Goal: Task Accomplishment & Management: Manage account settings

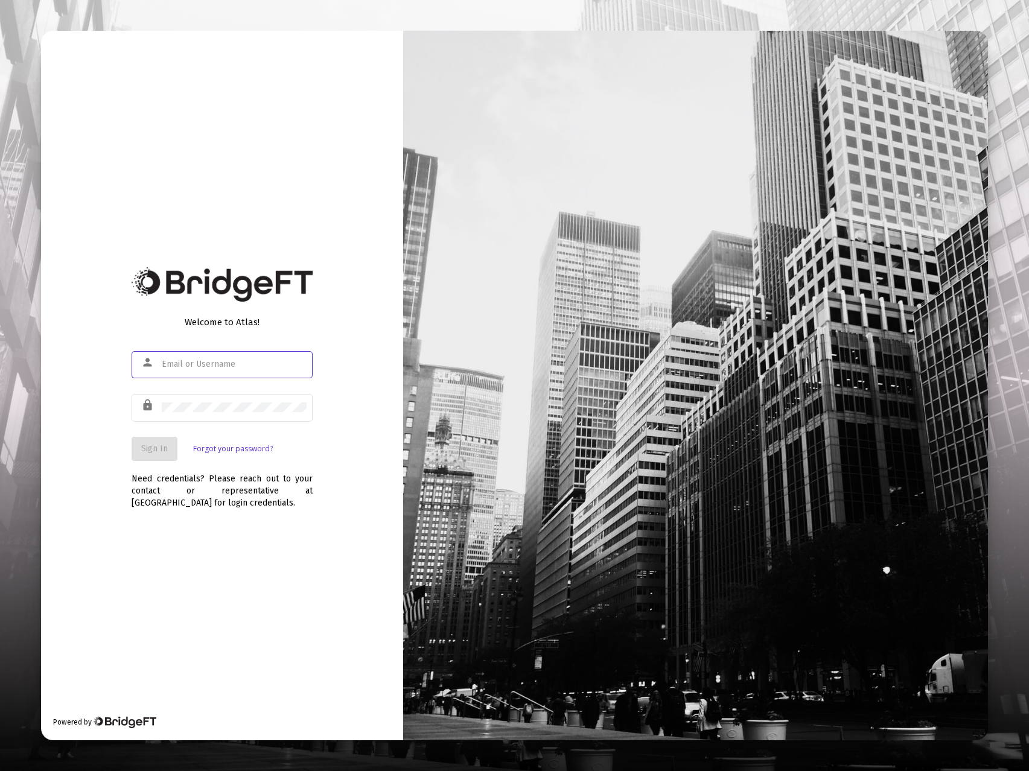
type input "[EMAIL_ADDRESS][DOMAIN_NAME]"
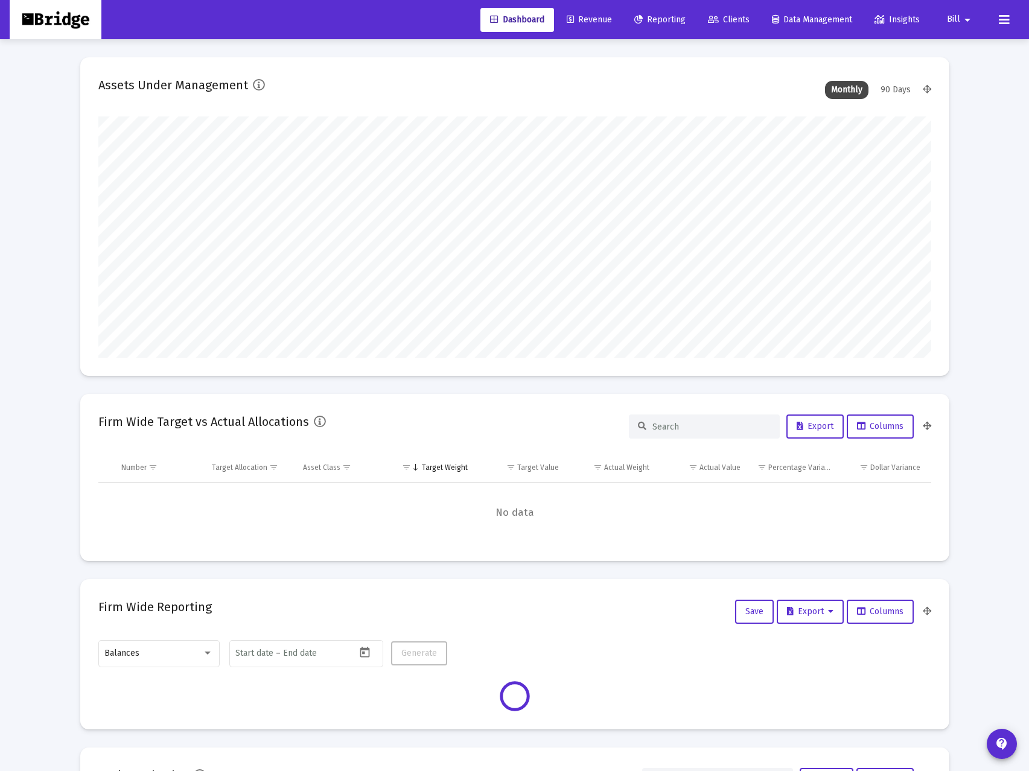
type input "[DATE]"
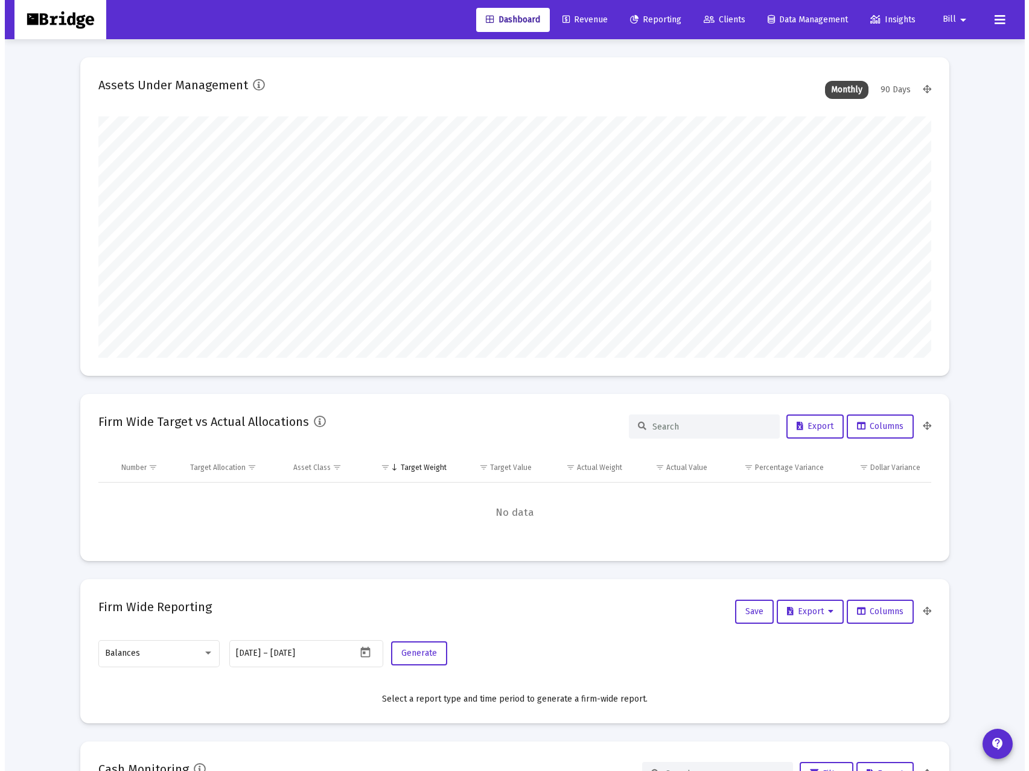
scroll to position [241, 389]
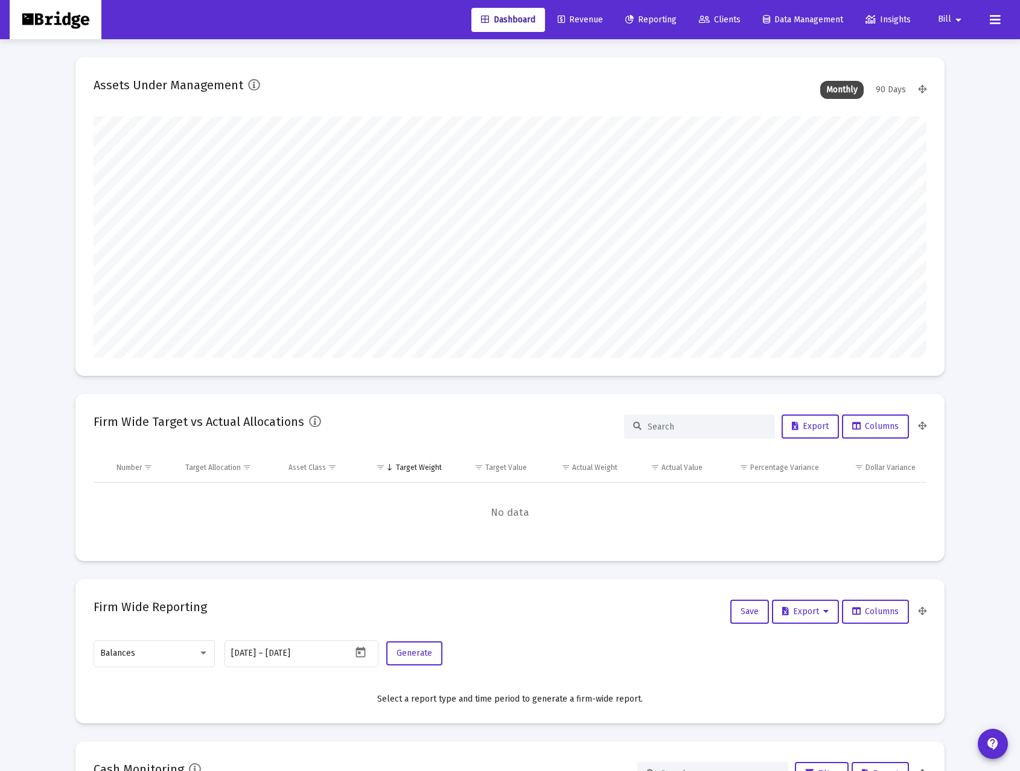
type input "[EMAIL_ADDRESS][DOMAIN_NAME]"
click at [569, 17] on span "Revenue" at bounding box center [579, 19] width 45 height 10
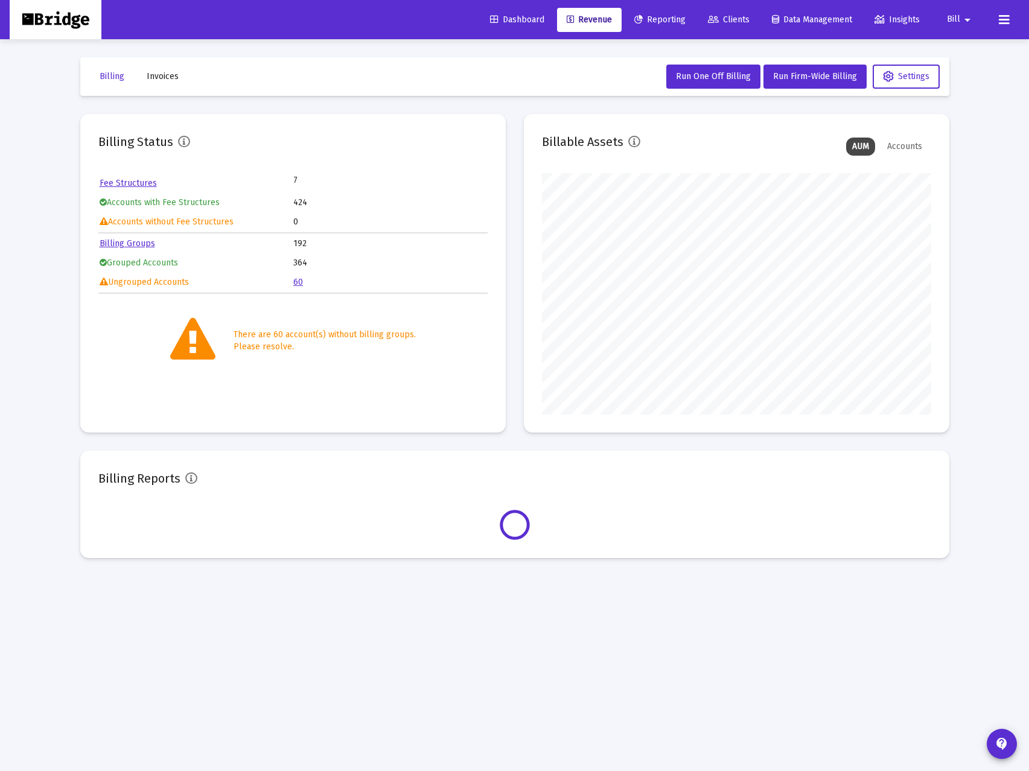
scroll to position [241, 389]
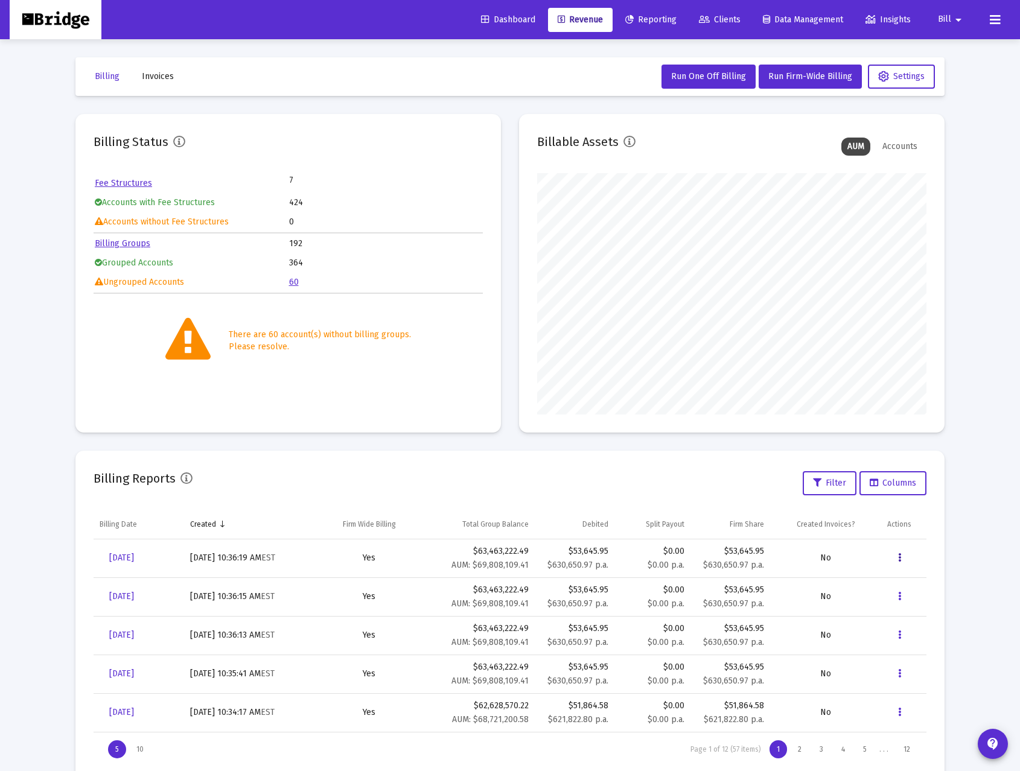
click at [898, 555] on icon "Data grid" at bounding box center [899, 558] width 3 height 14
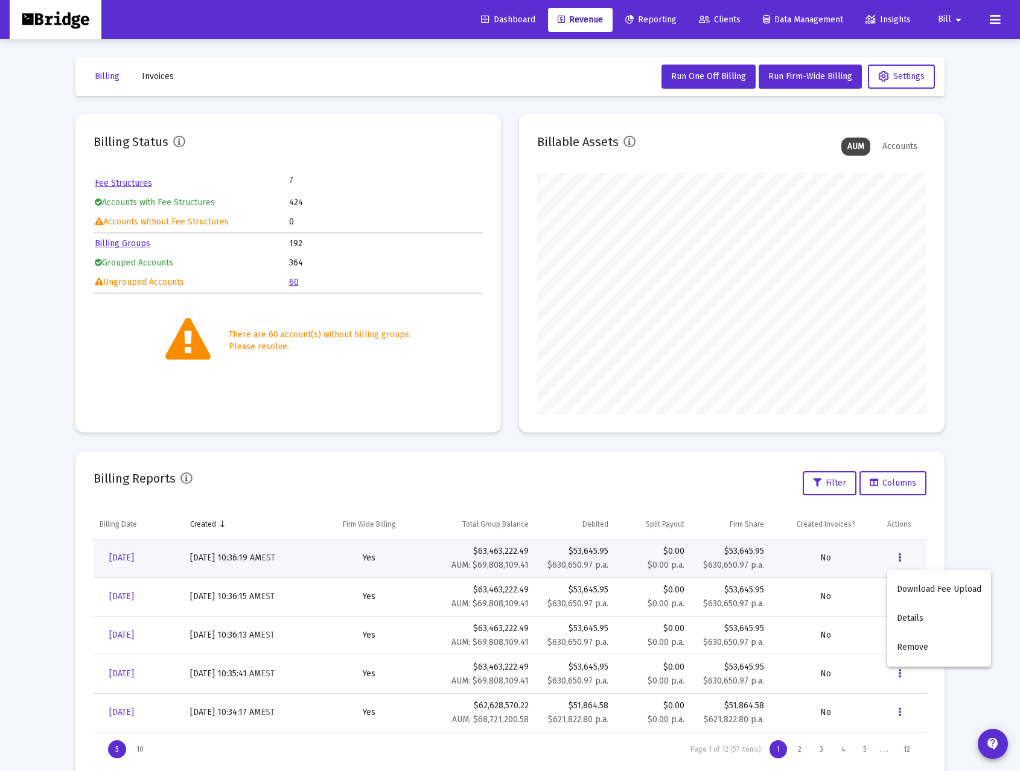
click at [131, 556] on div at bounding box center [510, 385] width 1020 height 771
click at [131, 556] on span "[DATE]" at bounding box center [121, 558] width 25 height 10
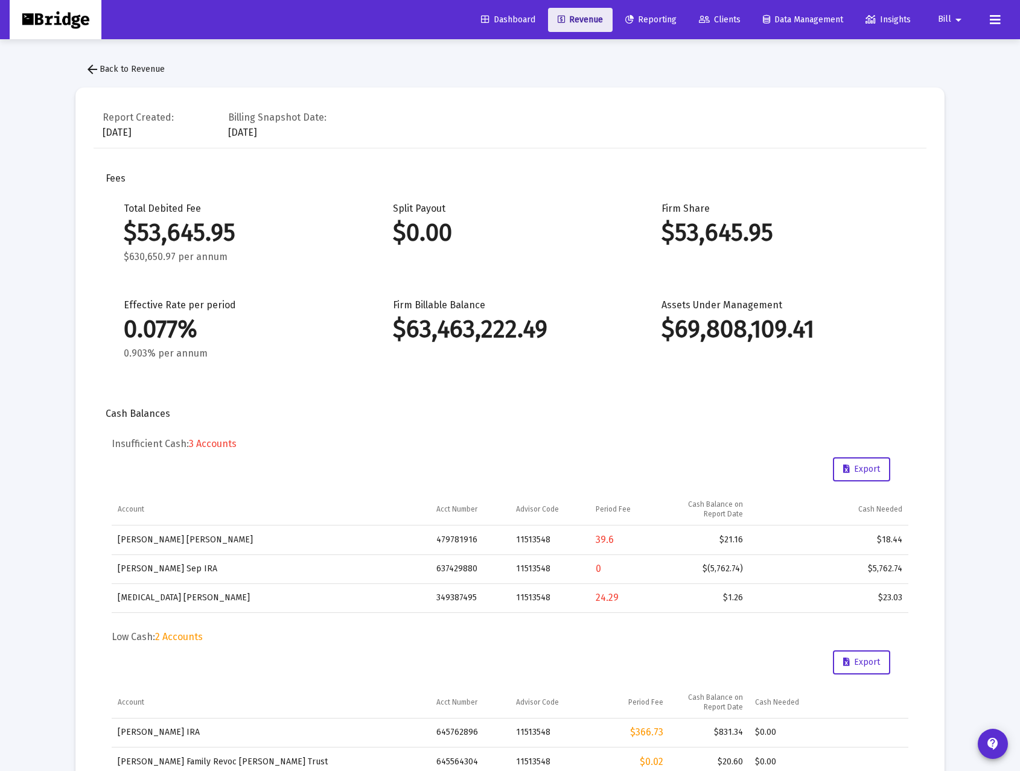
click at [579, 17] on span "Revenue" at bounding box center [579, 19] width 45 height 10
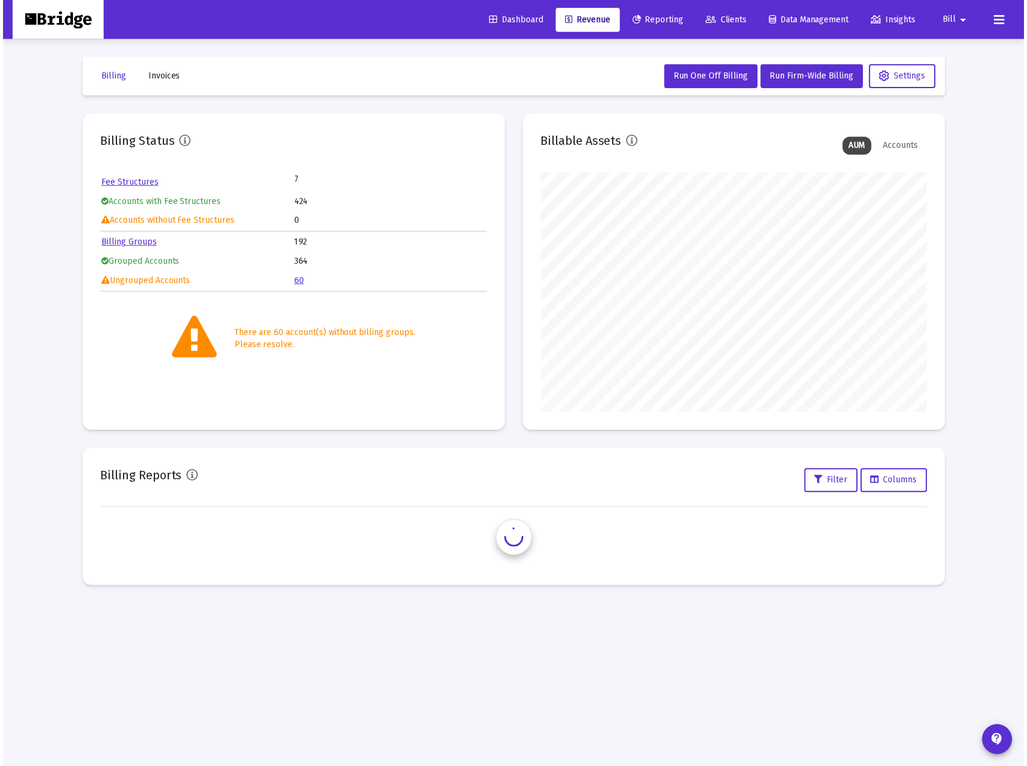
scroll to position [241, 389]
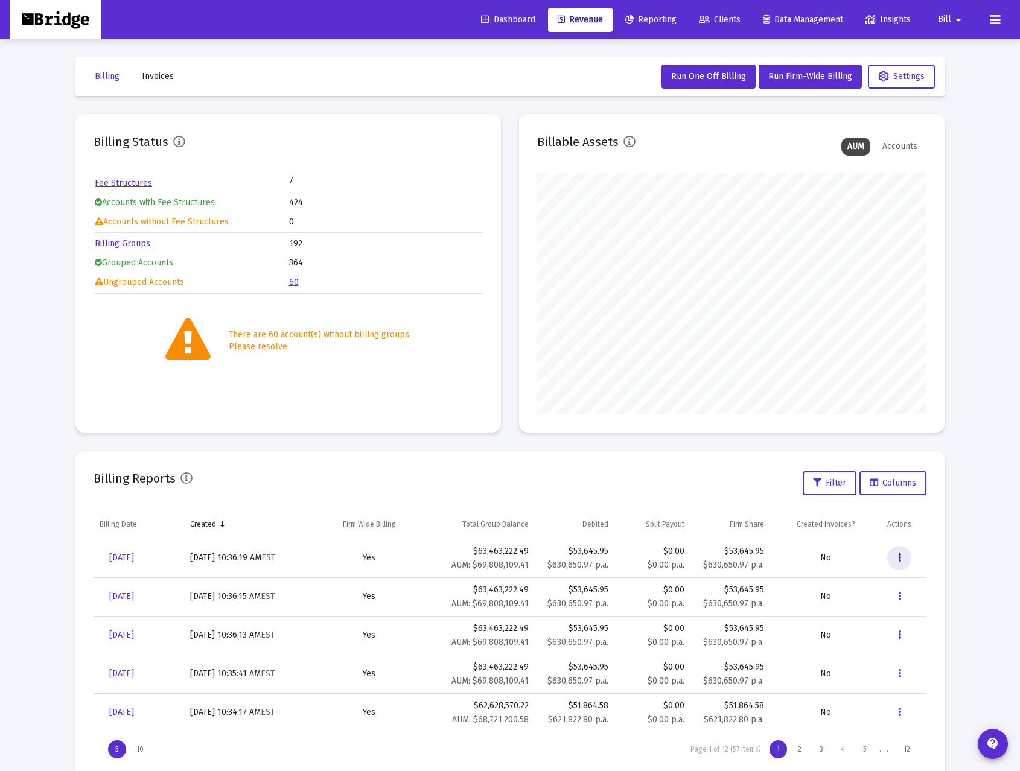
click at [899, 557] on icon "Data grid" at bounding box center [899, 558] width 3 height 14
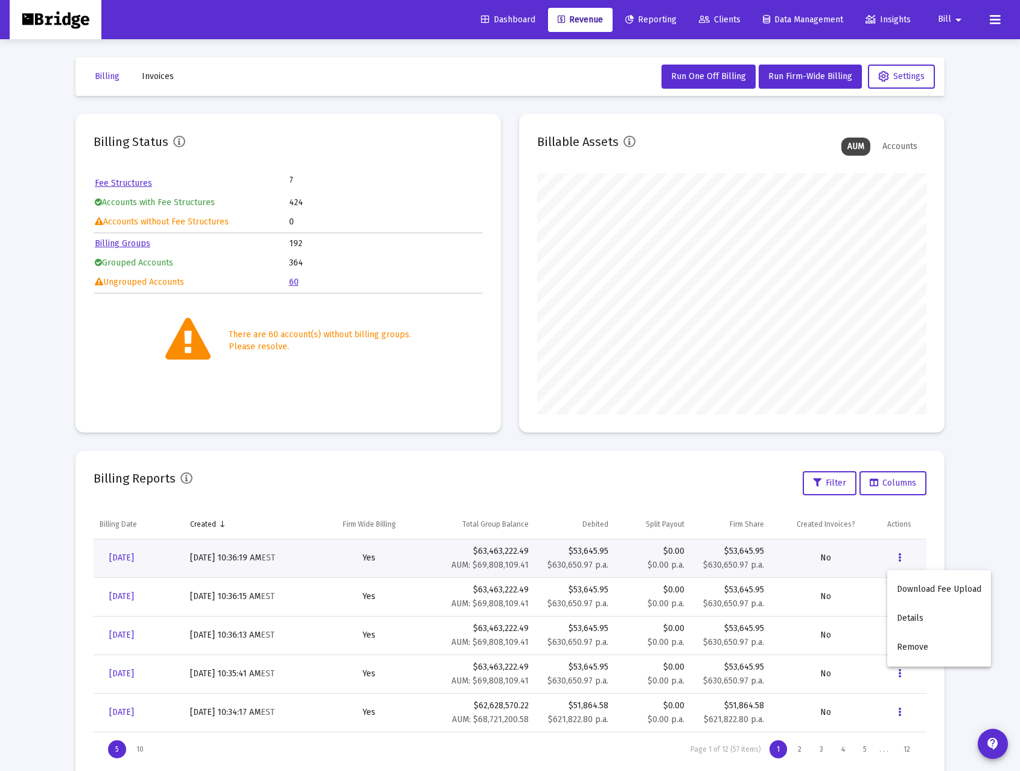
click at [939, 588] on button "Download Fee Upload" at bounding box center [939, 589] width 104 height 29
click at [898, 597] on icon "Data grid" at bounding box center [899, 596] width 3 height 14
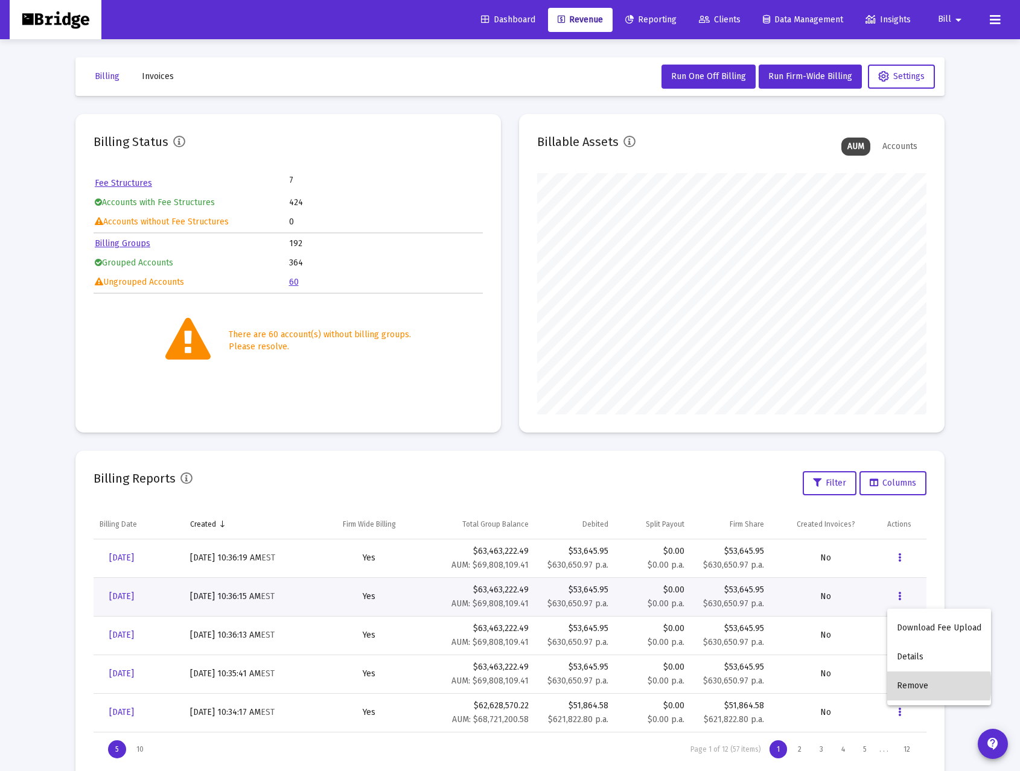
click at [930, 685] on button "Remove" at bounding box center [939, 685] width 104 height 29
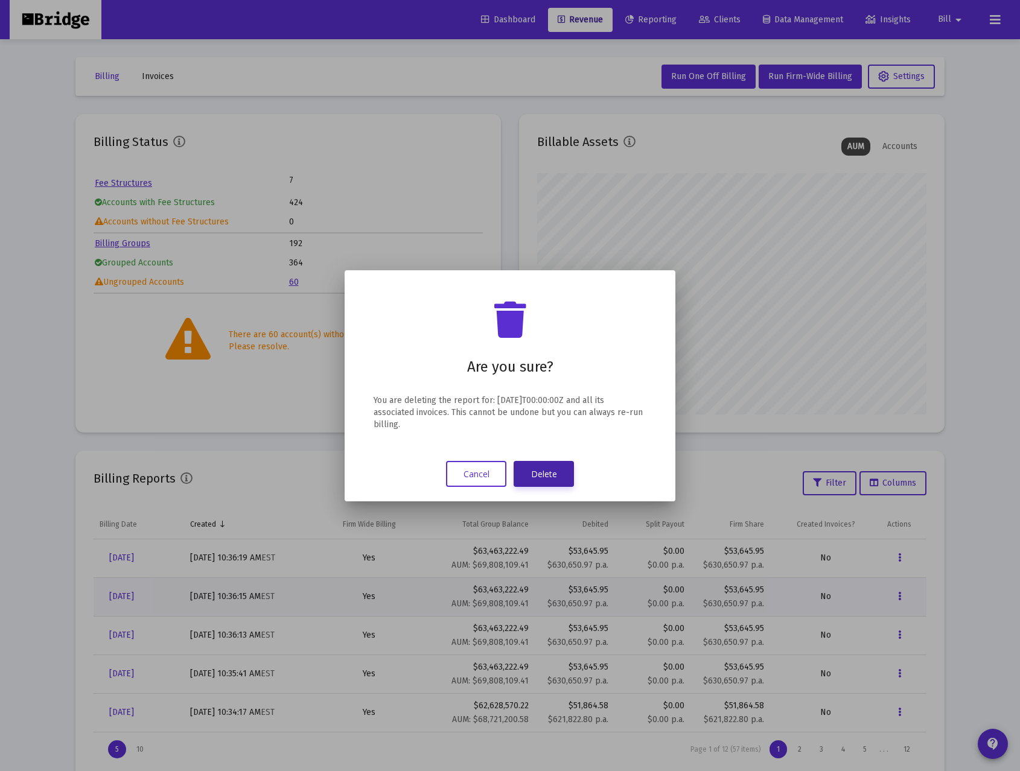
click at [552, 468] on button "Delete" at bounding box center [543, 474] width 60 height 26
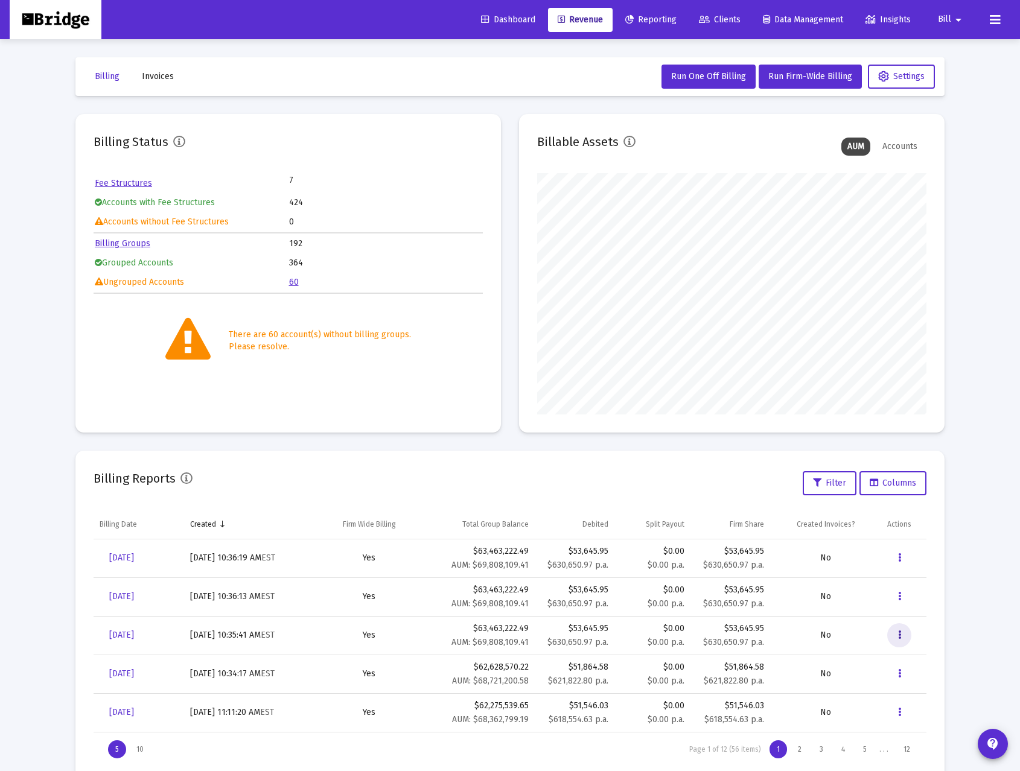
click at [902, 635] on button "Data grid" at bounding box center [899, 635] width 24 height 24
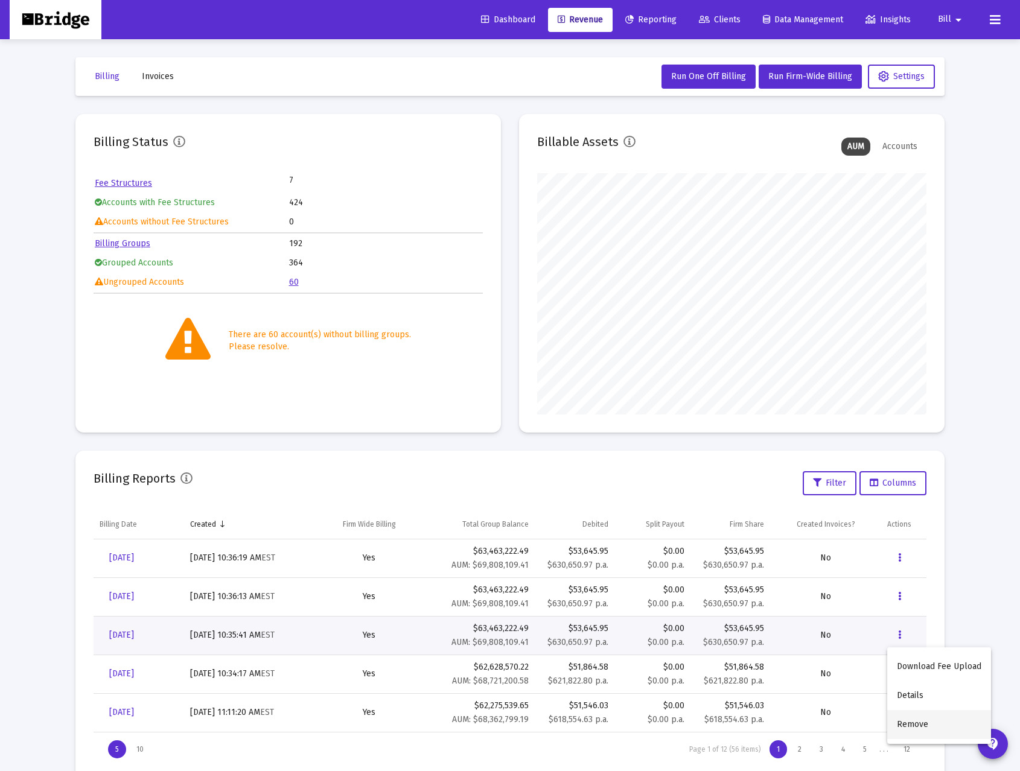
click at [910, 725] on button "Remove" at bounding box center [939, 724] width 104 height 29
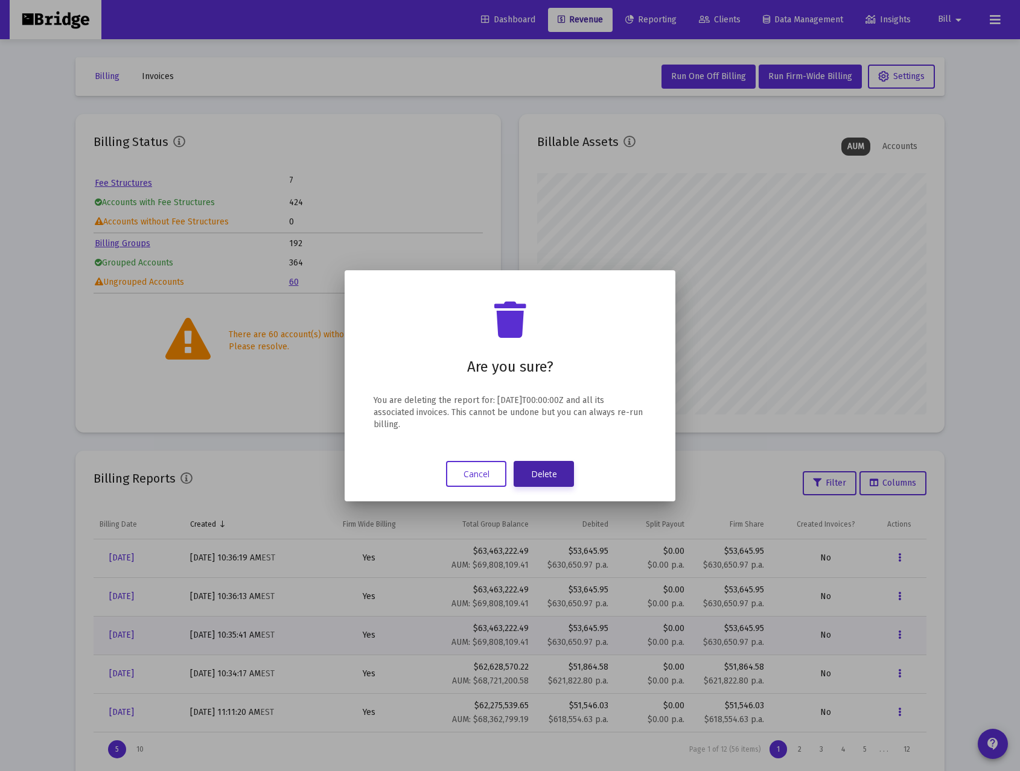
click at [559, 470] on button "Delete" at bounding box center [543, 474] width 60 height 26
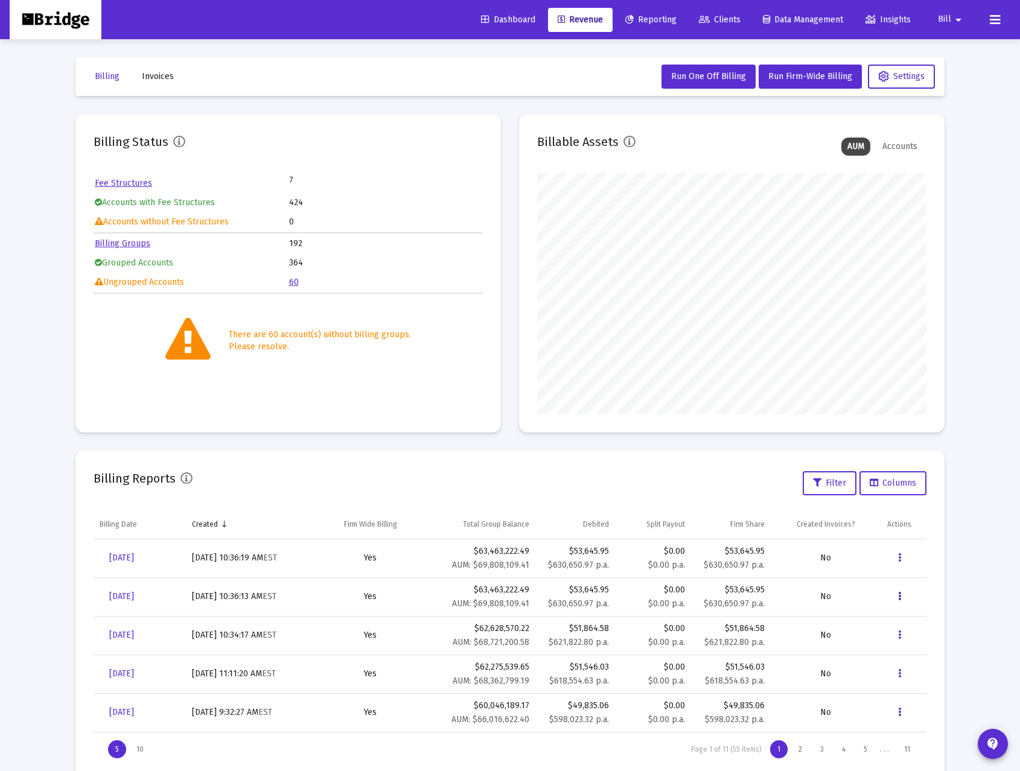
drag, startPoint x: 899, startPoint y: 597, endPoint x: 892, endPoint y: 597, distance: 7.2
click at [892, 597] on button "Data grid" at bounding box center [899, 597] width 24 height 24
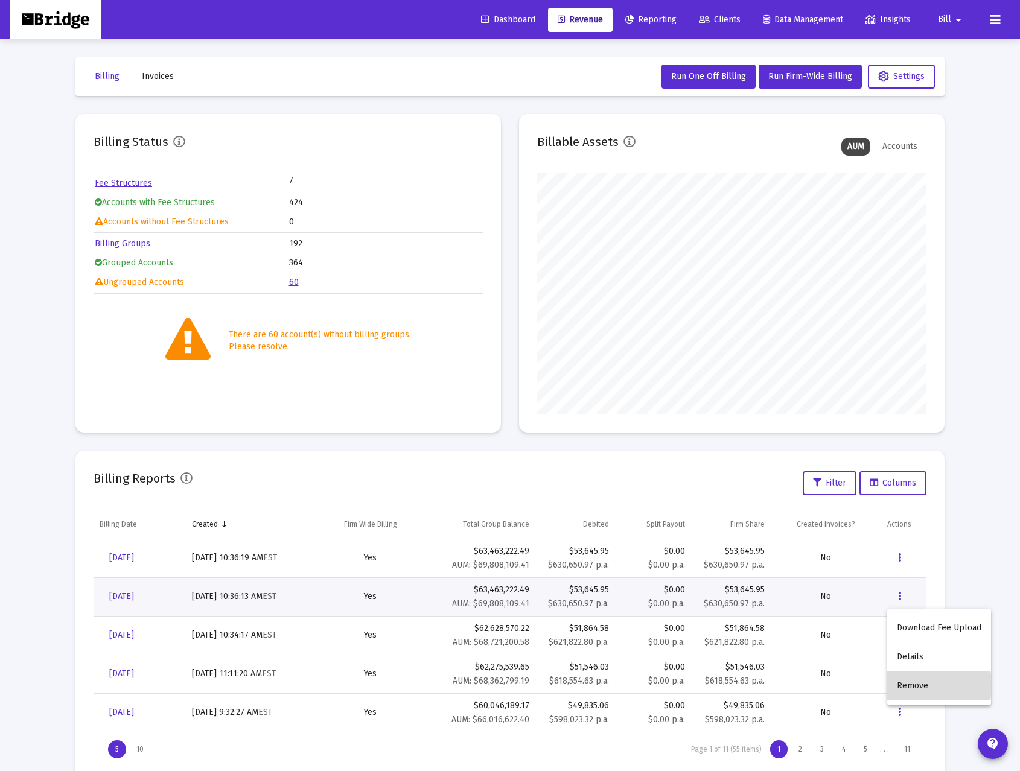
click at [904, 685] on button "Remove" at bounding box center [939, 685] width 104 height 29
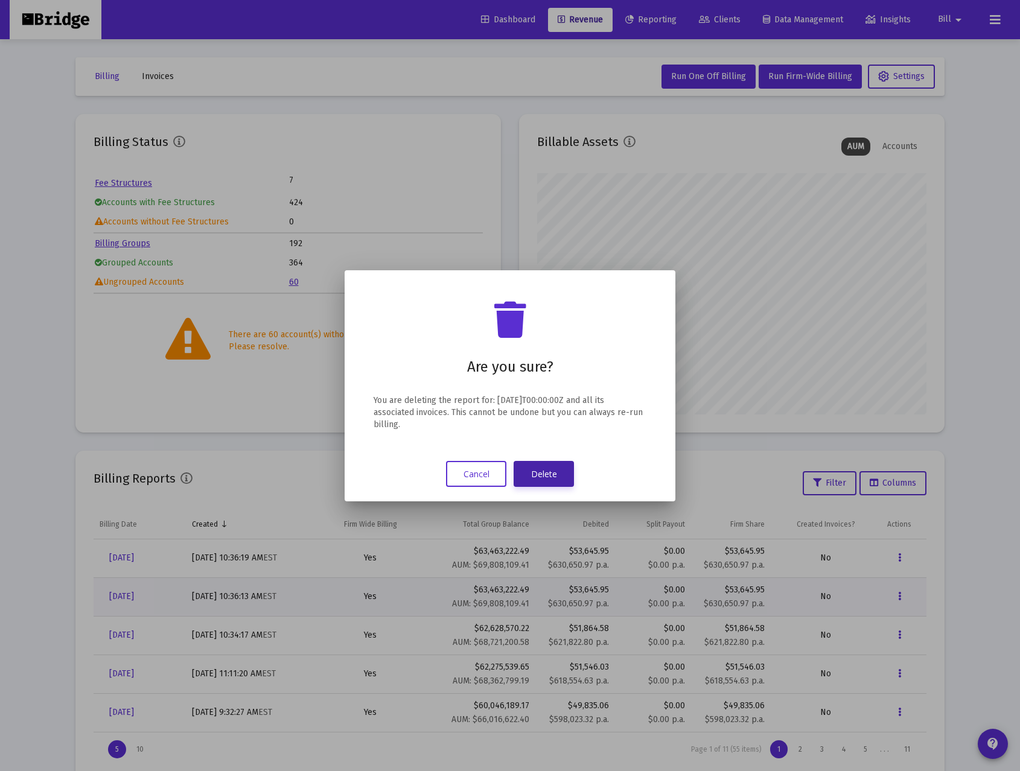
click at [547, 471] on button "Delete" at bounding box center [543, 474] width 60 height 26
